Goal: Answer question/provide support: Share knowledge or assist other users

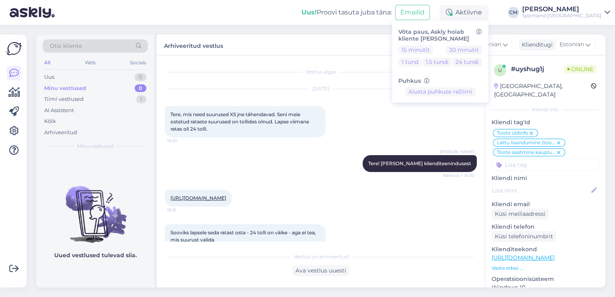
scroll to position [572, 0]
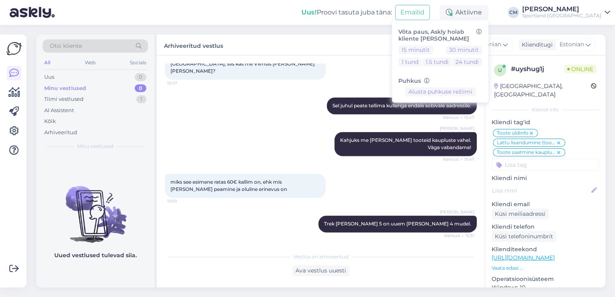
click at [264, 123] on div "[PERSON_NAME] Sel juhul peate tellima kulleriga endale sobivale aadressile. Näh…" at bounding box center [321, 105] width 312 height 35
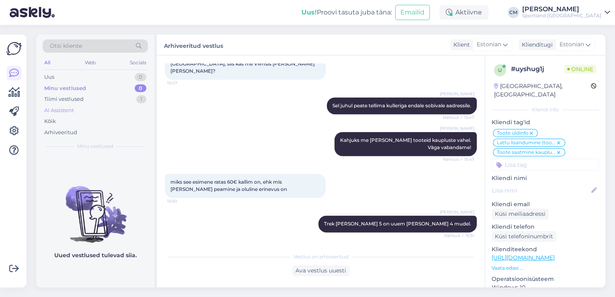
click at [129, 106] on div "AI Assistent" at bounding box center [95, 110] width 105 height 11
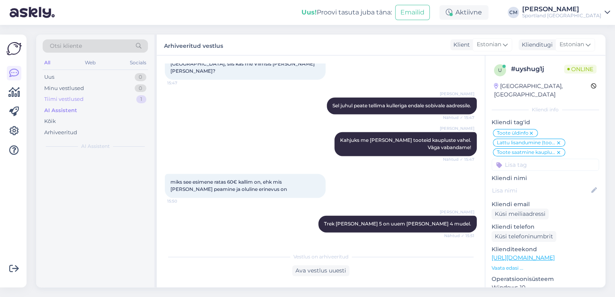
click at [134, 100] on div "Tiimi vestlused 1" at bounding box center [95, 99] width 105 height 11
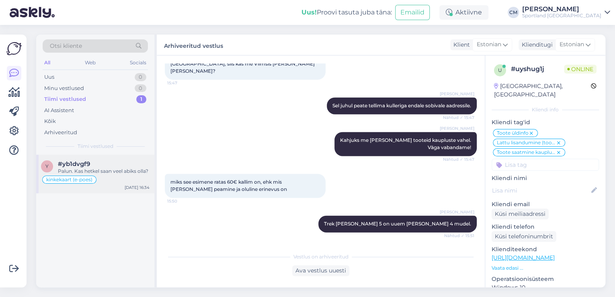
click at [101, 161] on div "#yb1dvgf9" at bounding box center [104, 163] width 92 height 7
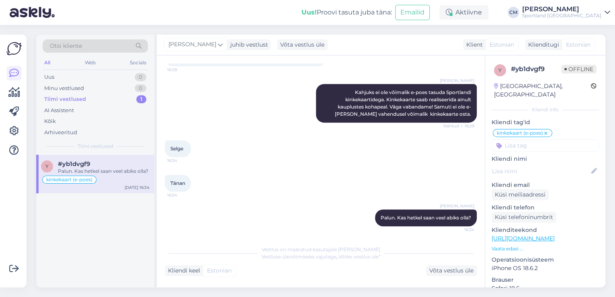
scroll to position [169, 0]
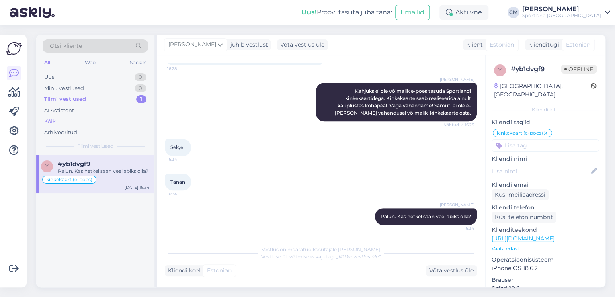
click at [80, 122] on div "Kõik" at bounding box center [95, 121] width 105 height 11
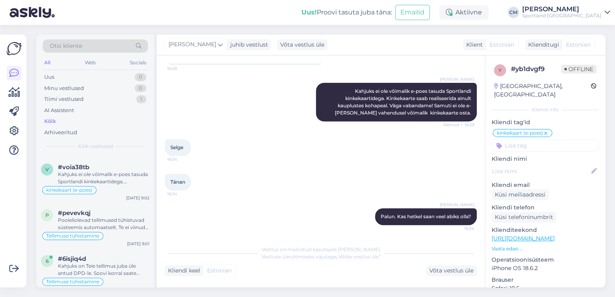
scroll to position [964, 0]
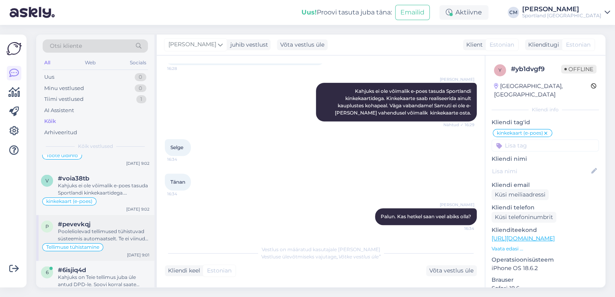
click at [101, 228] on div "Pooleliolevad tellimused tühistuvad süsteemis automaatselt. Te ei viinud oma os…" at bounding box center [104, 235] width 92 height 14
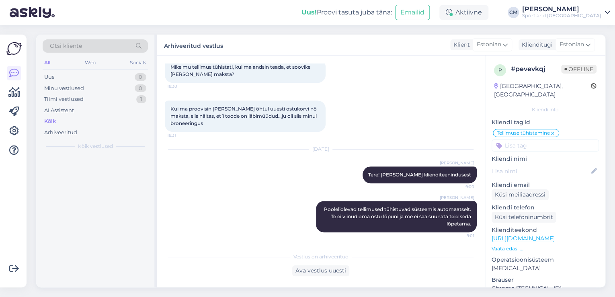
scroll to position [0, 0]
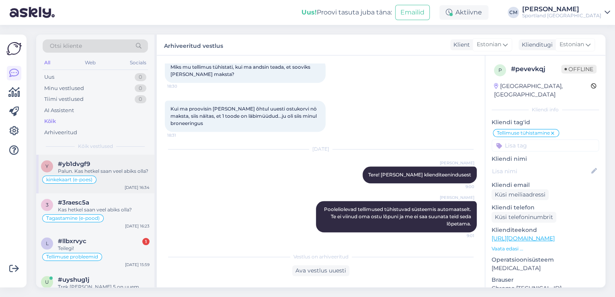
click at [129, 191] on div "y #yb1dvgf9 Palun. Kas hetkel saan veel abiks olla? kinkekaart (e-poes) [DATE] …" at bounding box center [95, 174] width 118 height 39
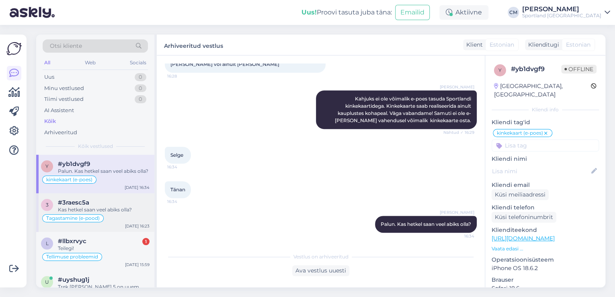
click at [119, 212] on div "Kas hetkel saan veel abiks olla?" at bounding box center [104, 209] width 92 height 7
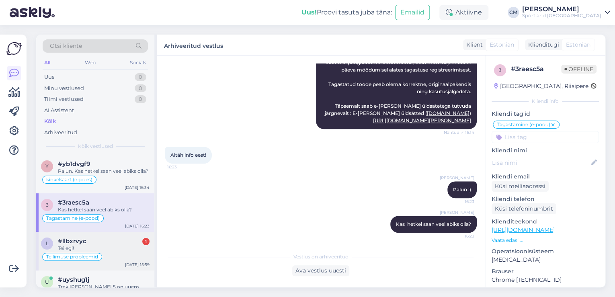
click at [119, 236] on div "l #llbxrvyc 1 Teilegi! Tellimuse probleemid [DATE] 15:59" at bounding box center [95, 251] width 118 height 39
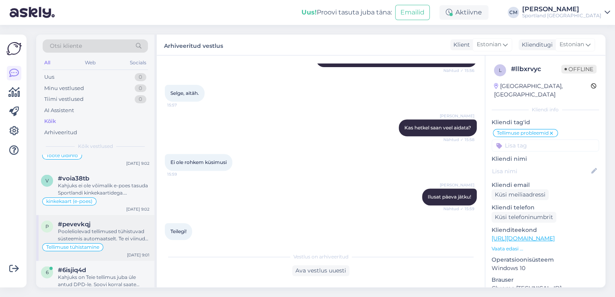
scroll to position [932, 0]
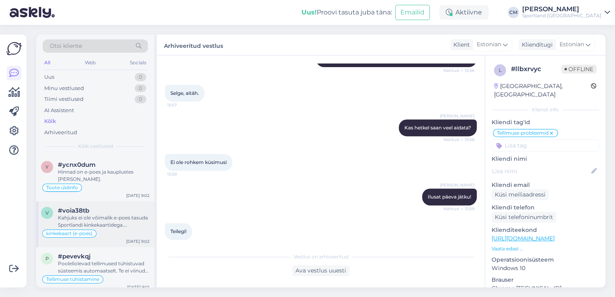
click at [113, 220] on div "Kahjuks ei ole võimalik e-poes tasuda Sportlandi kinkekaartidega. Kinkekaarte s…" at bounding box center [104, 221] width 92 height 14
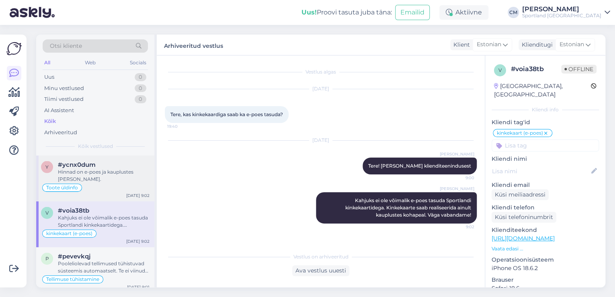
click at [111, 188] on div "y #ycnx0dum Hinnad on e-poes ja kauplustes [PERSON_NAME]. Toote üldinfo [DATE] …" at bounding box center [95, 179] width 118 height 46
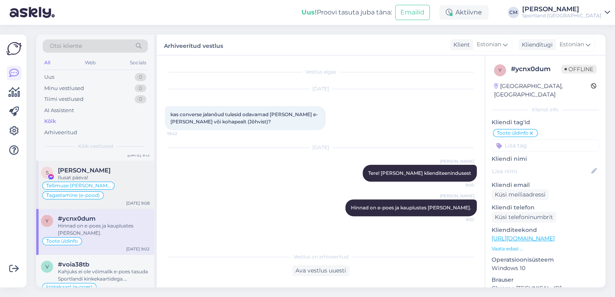
scroll to position [868, 0]
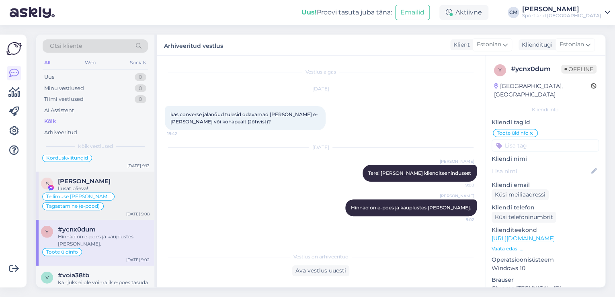
click at [105, 186] on div "Ilusat päeva!" at bounding box center [104, 187] width 92 height 7
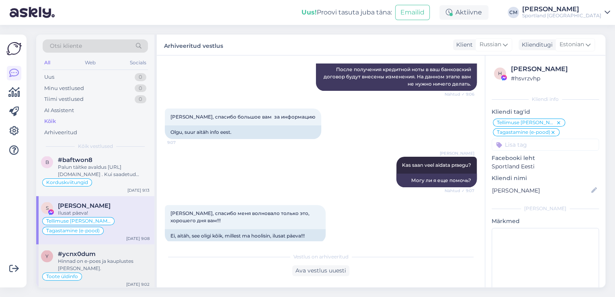
scroll to position [804, 0]
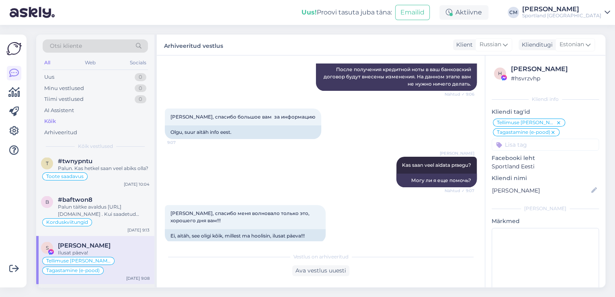
click at [102, 218] on div "Korduskviitungid" at bounding box center [95, 222] width 108 height 10
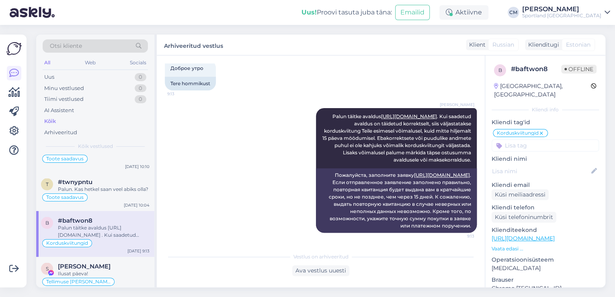
scroll to position [772, 0]
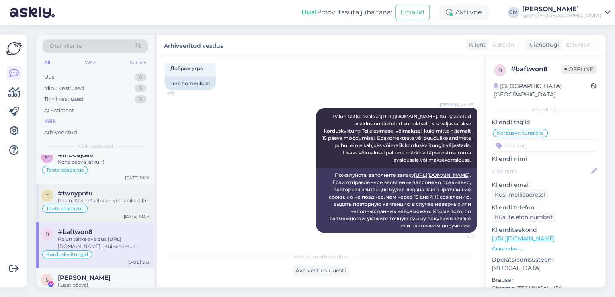
click at [98, 197] on div "Palun. Kas hetkel saan veel abiks olla?" at bounding box center [104, 200] width 92 height 7
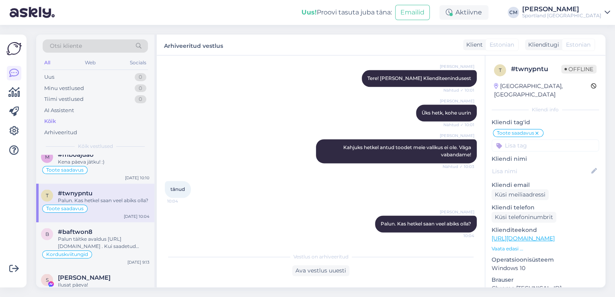
scroll to position [739, 0]
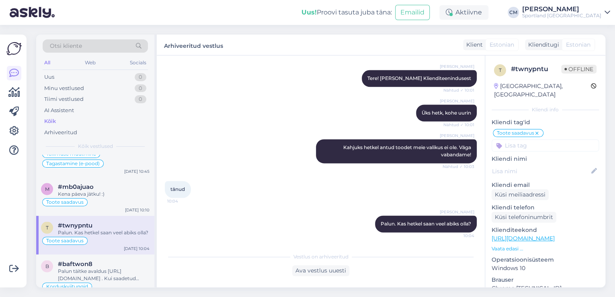
click at [98, 197] on div "Toote saadavus" at bounding box center [95, 202] width 108 height 10
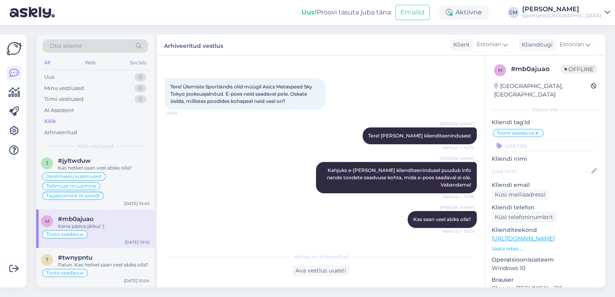
scroll to position [92, 0]
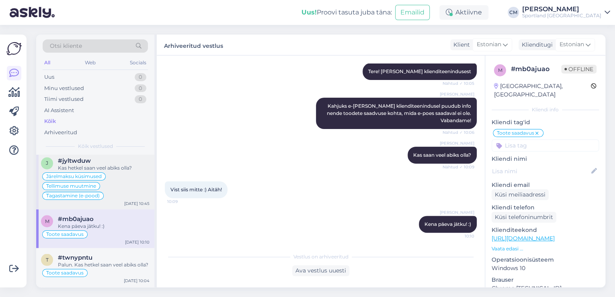
click at [122, 176] on div "Järelmaksu küsimused Tellimuse muutmine Tagastamine (e-pood)" at bounding box center [95, 186] width 108 height 29
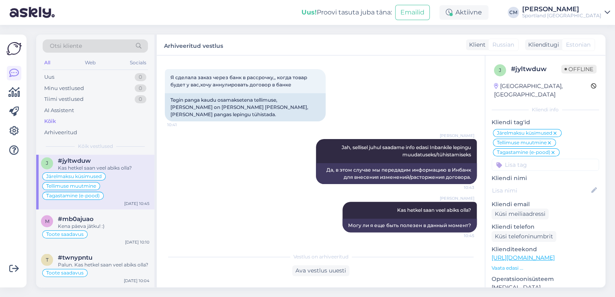
scroll to position [675, 0]
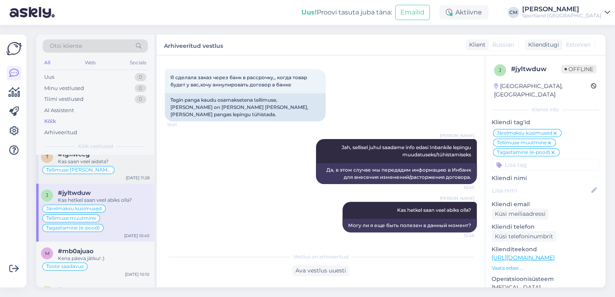
click at [116, 178] on div "t #tg1lwccg Kas saan veel aidata? Tellimuse [PERSON_NAME] info [DATE] 11:28" at bounding box center [95, 164] width 118 height 39
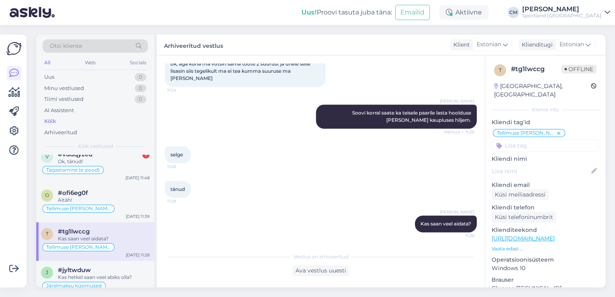
scroll to position [579, 0]
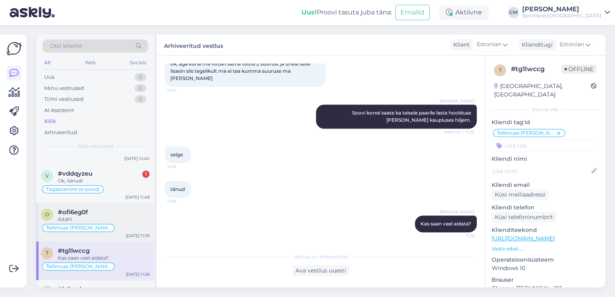
click at [109, 216] on div "Aitäh!" at bounding box center [104, 219] width 92 height 7
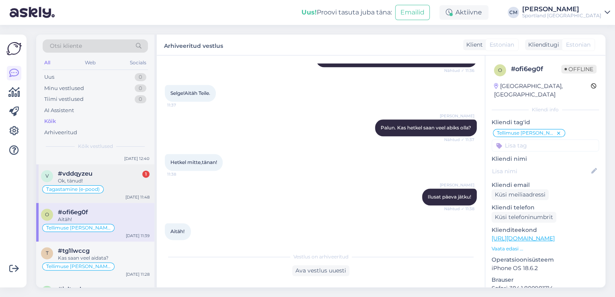
click at [115, 184] on div "Tagastamine (e-pood)" at bounding box center [95, 189] width 108 height 10
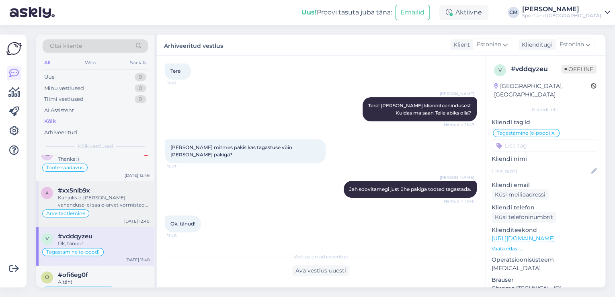
scroll to position [514, 0]
click at [135, 210] on div "Arve taotlemine" at bounding box center [95, 215] width 108 height 10
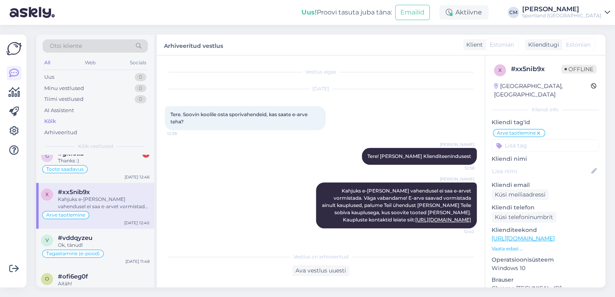
scroll to position [482, 0]
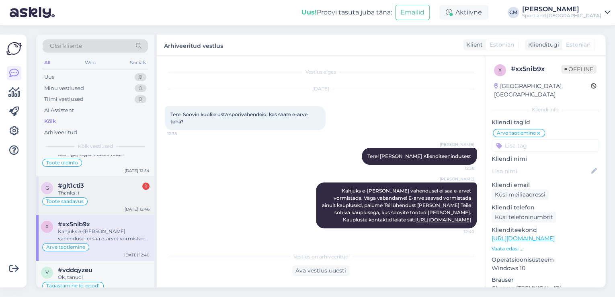
click at [111, 189] on div "Thanks :)" at bounding box center [104, 192] width 92 height 7
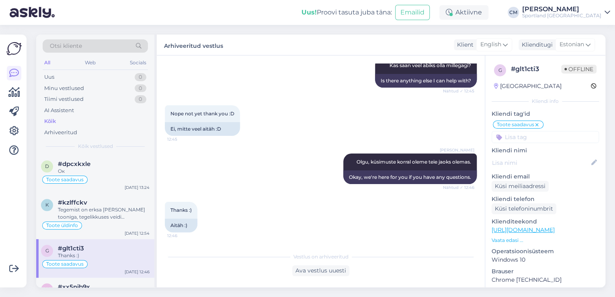
scroll to position [418, 0]
click at [105, 209] on div "Tegemist on erksa [PERSON_NAME] tooniga, tegelikkuses veidi mahedama tooniga, k…" at bounding box center [104, 215] width 92 height 14
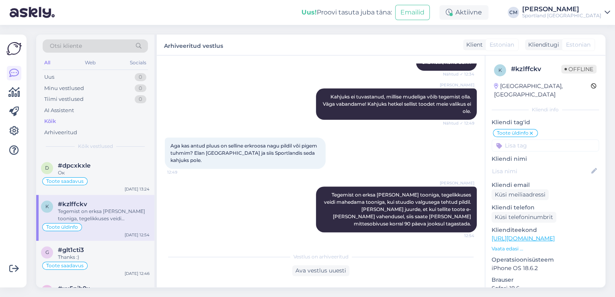
scroll to position [386, 0]
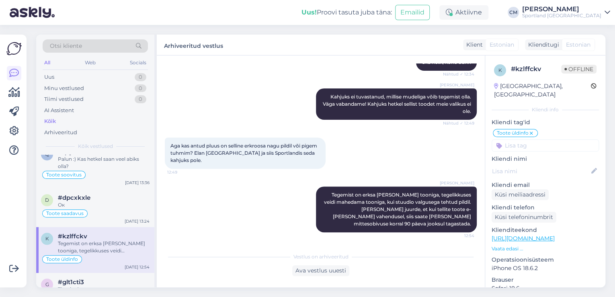
click at [105, 209] on div "Toote saadavus" at bounding box center [95, 214] width 108 height 10
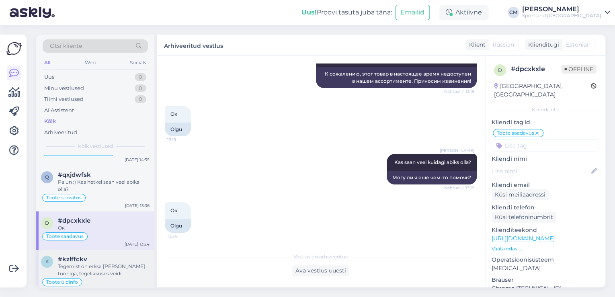
scroll to position [354, 0]
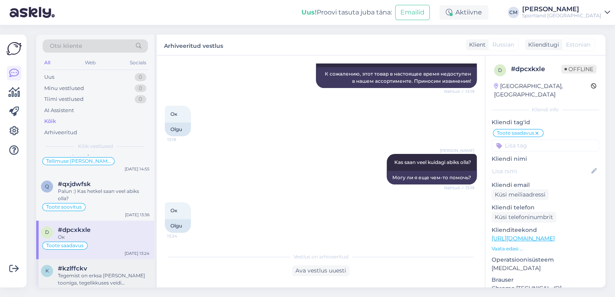
click at [105, 209] on div "Toote soovitus" at bounding box center [95, 207] width 108 height 10
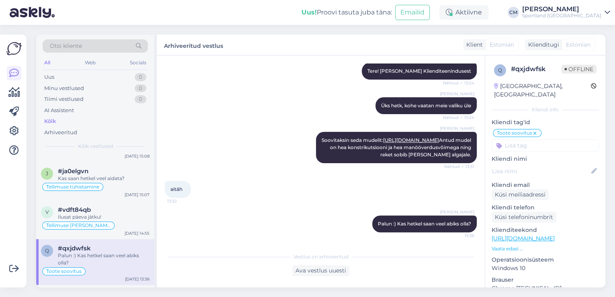
click at [105, 209] on div "#vdft84qb" at bounding box center [104, 209] width 92 height 7
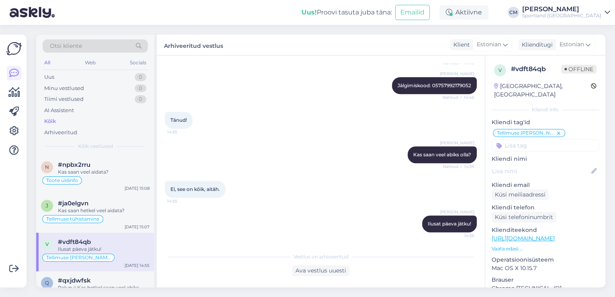
click at [105, 209] on div "Kas saan hetkel veel aidata?" at bounding box center [104, 210] width 92 height 7
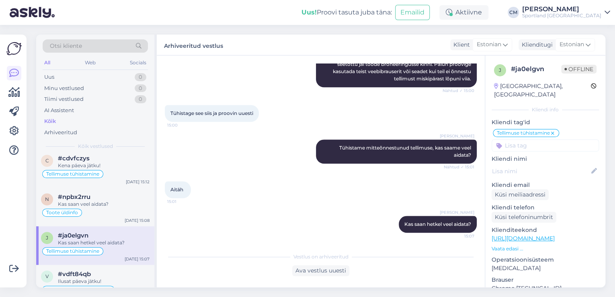
click at [105, 209] on div "Toote üldinfo" at bounding box center [95, 213] width 108 height 10
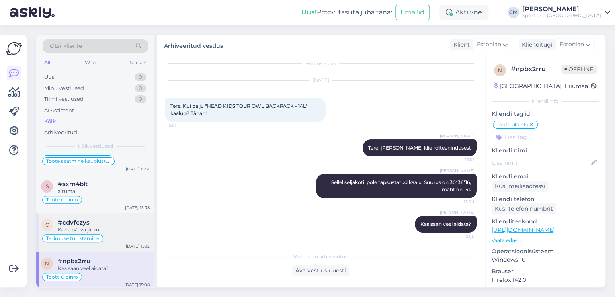
click at [103, 233] on div "Tellimuse tühistamine" at bounding box center [95, 238] width 108 height 10
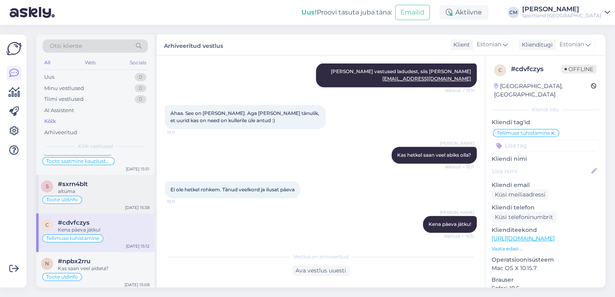
click at [110, 191] on div "aitüma" at bounding box center [104, 191] width 92 height 7
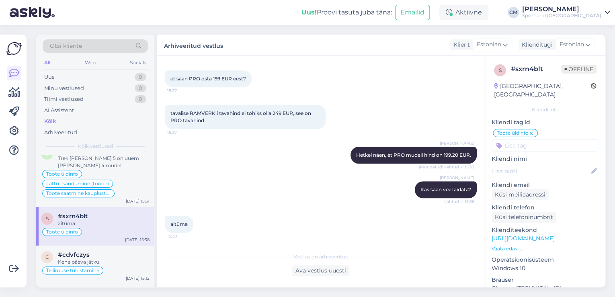
click at [110, 191] on span "Toote saatmine kaupluste vahel" at bounding box center [78, 193] width 64 height 5
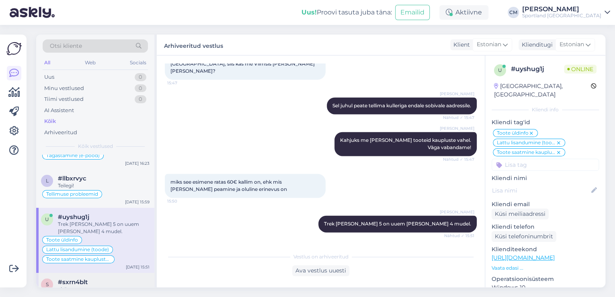
scroll to position [32, 0]
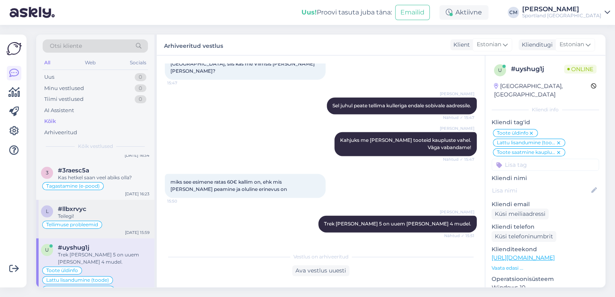
click at [109, 215] on div "Teilegi!" at bounding box center [104, 216] width 92 height 7
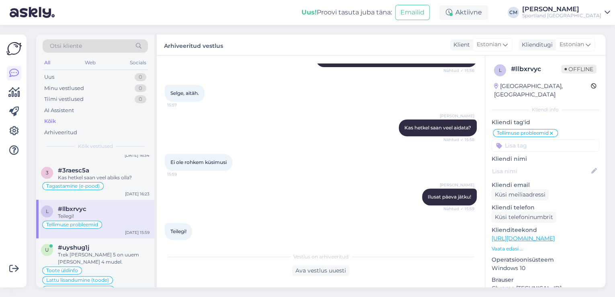
scroll to position [0, 0]
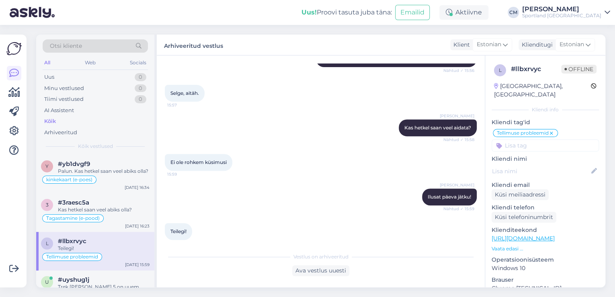
click at [109, 215] on div "Tagastamine (e-pood)" at bounding box center [95, 218] width 108 height 10
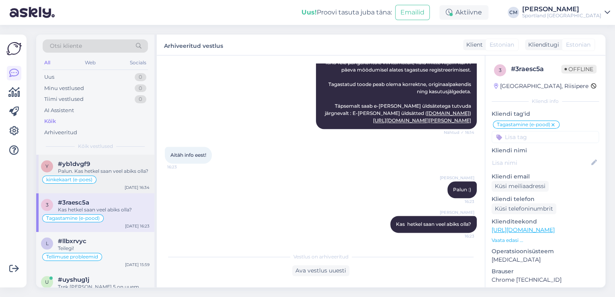
click at [114, 191] on div "y #yb1dvgf9 Palun. Kas hetkel saan veel abiks olla? kinkekaart (e-poes) [DATE] …" at bounding box center [95, 174] width 118 height 39
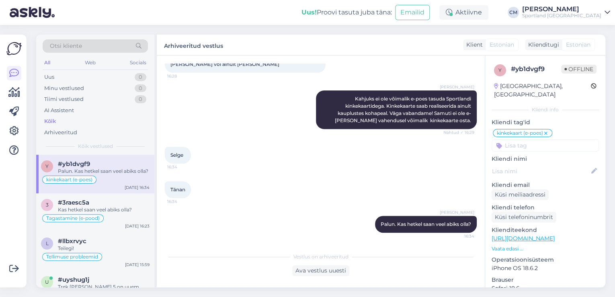
click at [116, 183] on div "kinkekaart (e-poes)" at bounding box center [95, 180] width 108 height 10
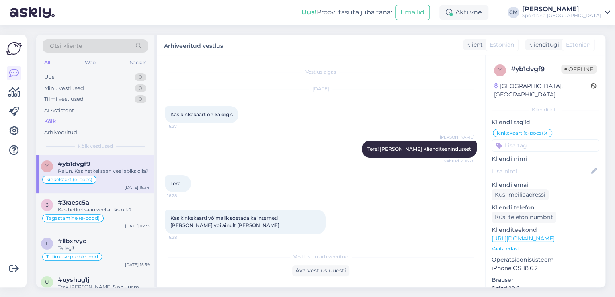
click at [567, 15] on div "Sportland [GEOGRAPHIC_DATA]" at bounding box center [561, 15] width 79 height 6
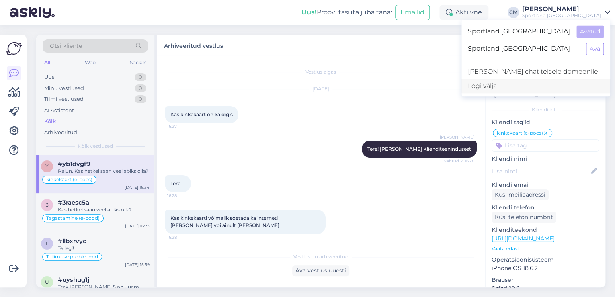
click at [555, 82] on div "Logi välja" at bounding box center [535, 86] width 149 height 14
